Goal: Navigation & Orientation: Find specific page/section

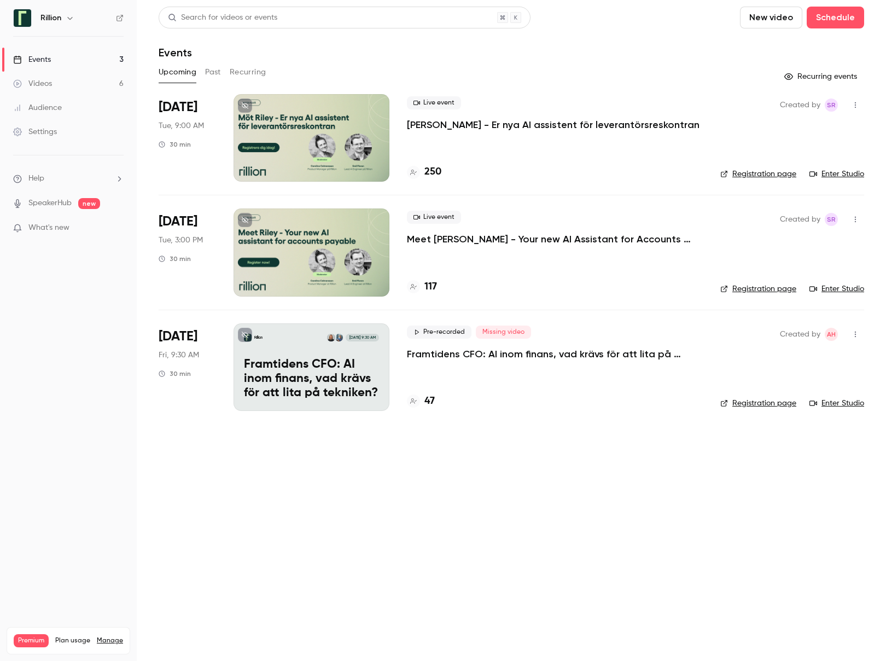
click at [211, 68] on button "Past" at bounding box center [213, 72] width 16 height 18
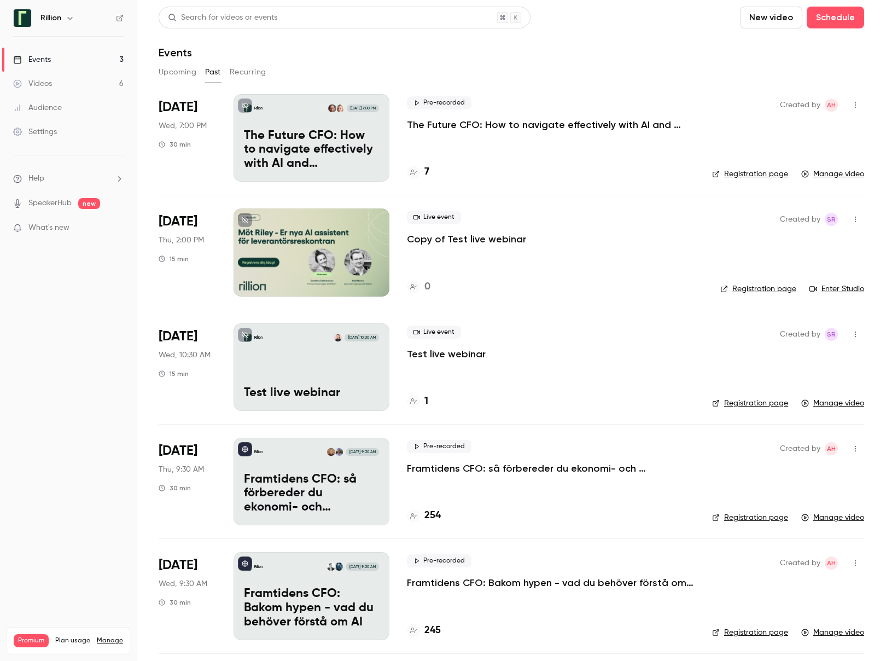
click at [479, 123] on p "The Future CFO: How to navigate effectively with AI and automation" at bounding box center [551, 124] width 288 height 13
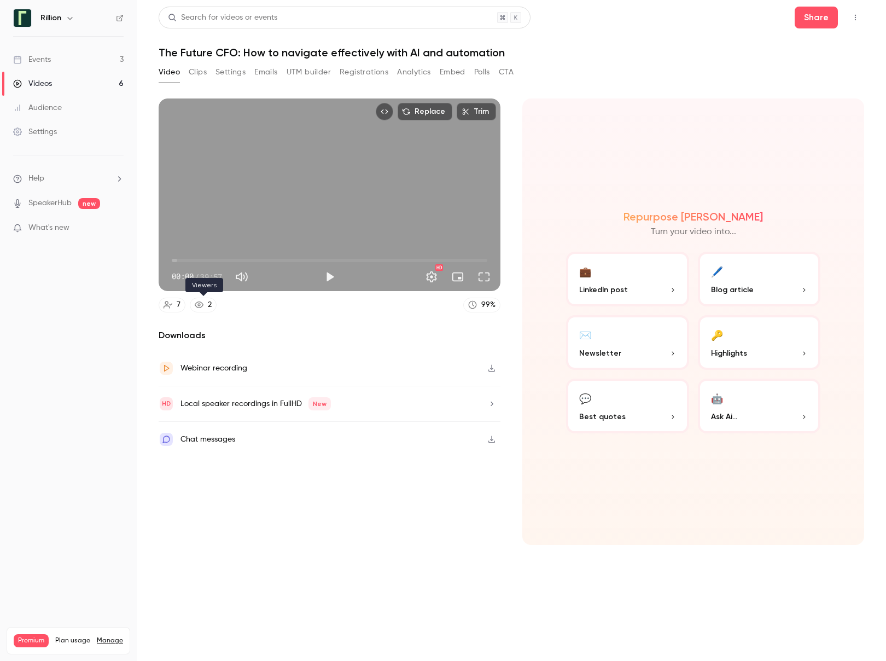
click at [198, 304] on icon at bounding box center [199, 304] width 9 height 9
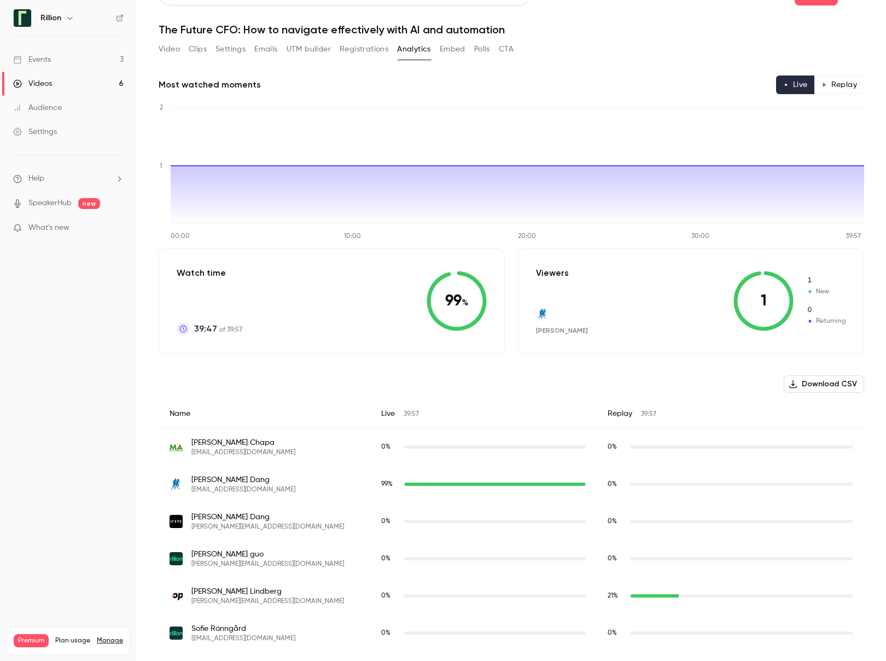
scroll to position [30, 0]
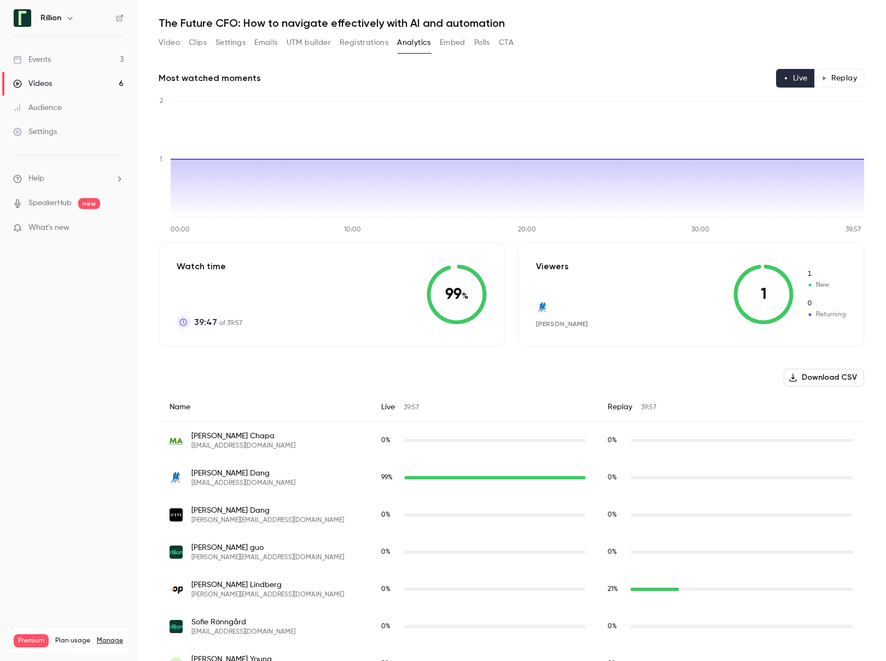
click at [165, 40] on button "Video" at bounding box center [169, 43] width 21 height 18
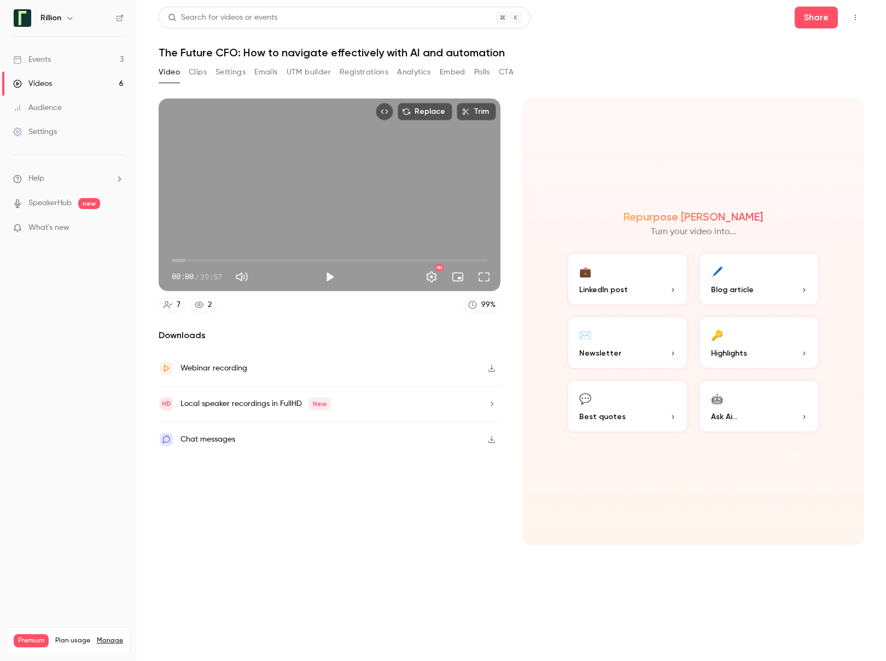
click at [66, 64] on link "Events 3" at bounding box center [68, 60] width 137 height 24
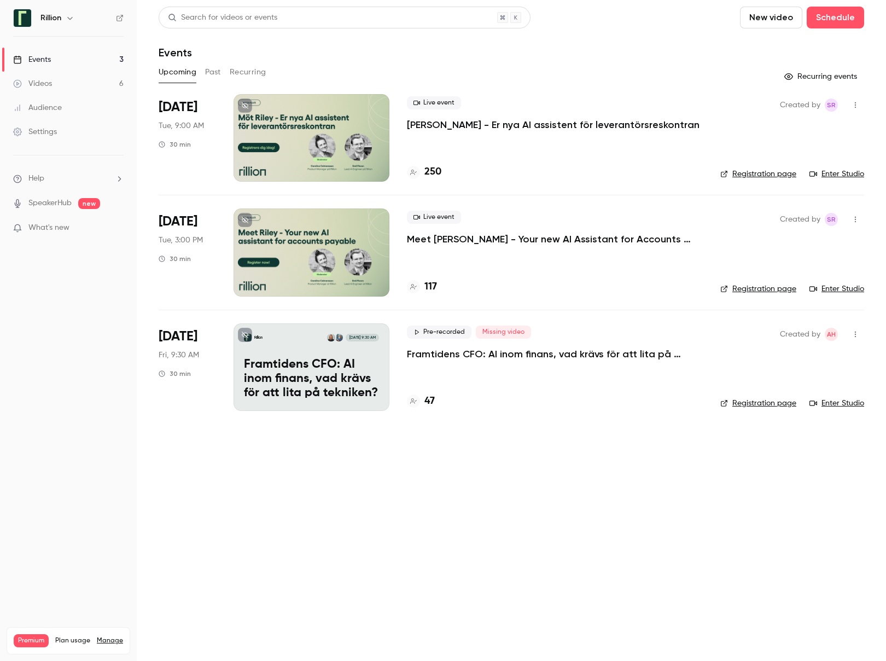
click at [580, 351] on p "Framtidens CFO: AI inom finans, vad krävs för att lita på tekniken?​" at bounding box center [555, 353] width 296 height 13
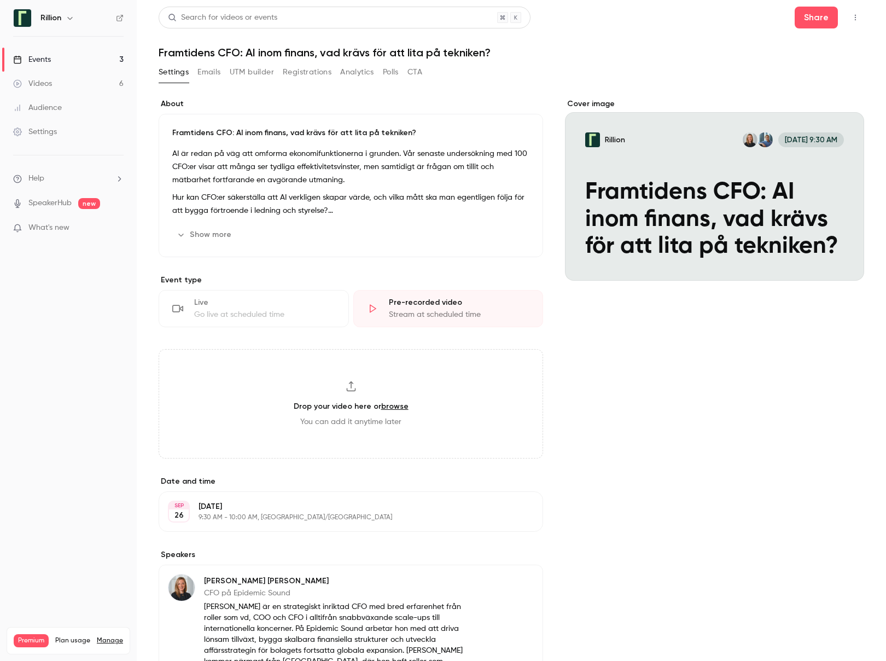
click at [304, 74] on button "Registrations" at bounding box center [307, 72] width 49 height 18
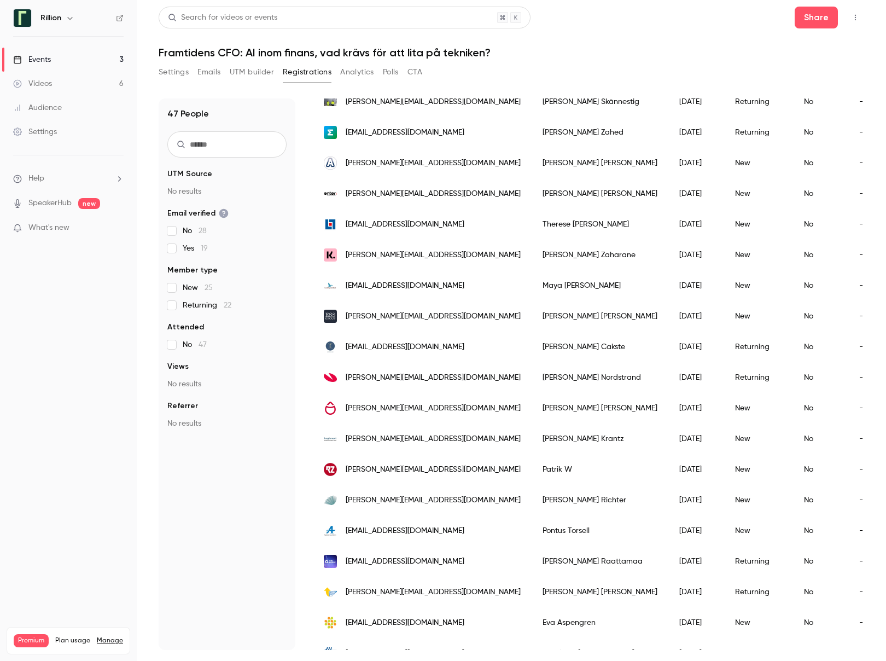
scroll to position [993, 0]
